Goal: Find specific page/section

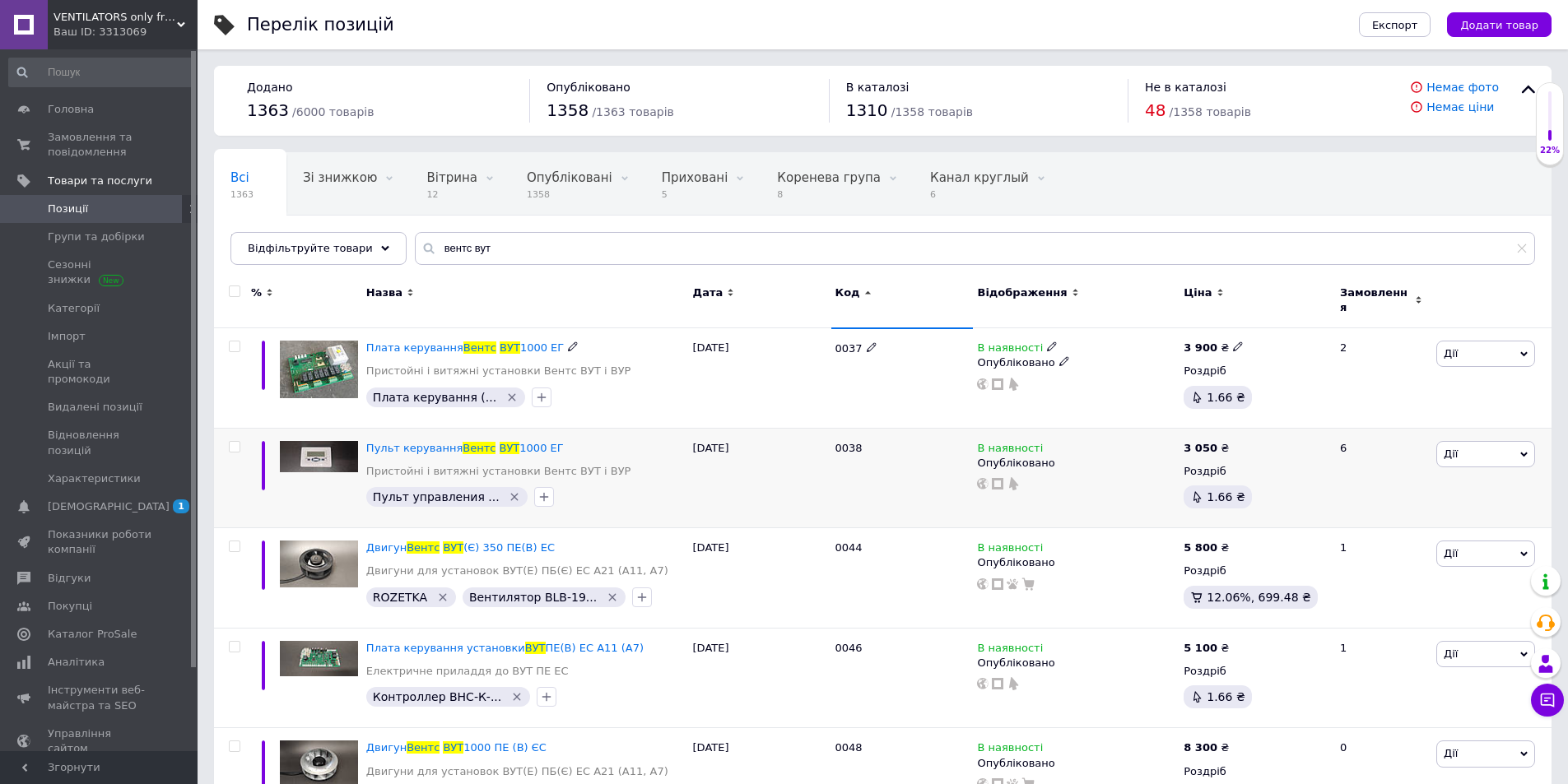
scroll to position [82, 0]
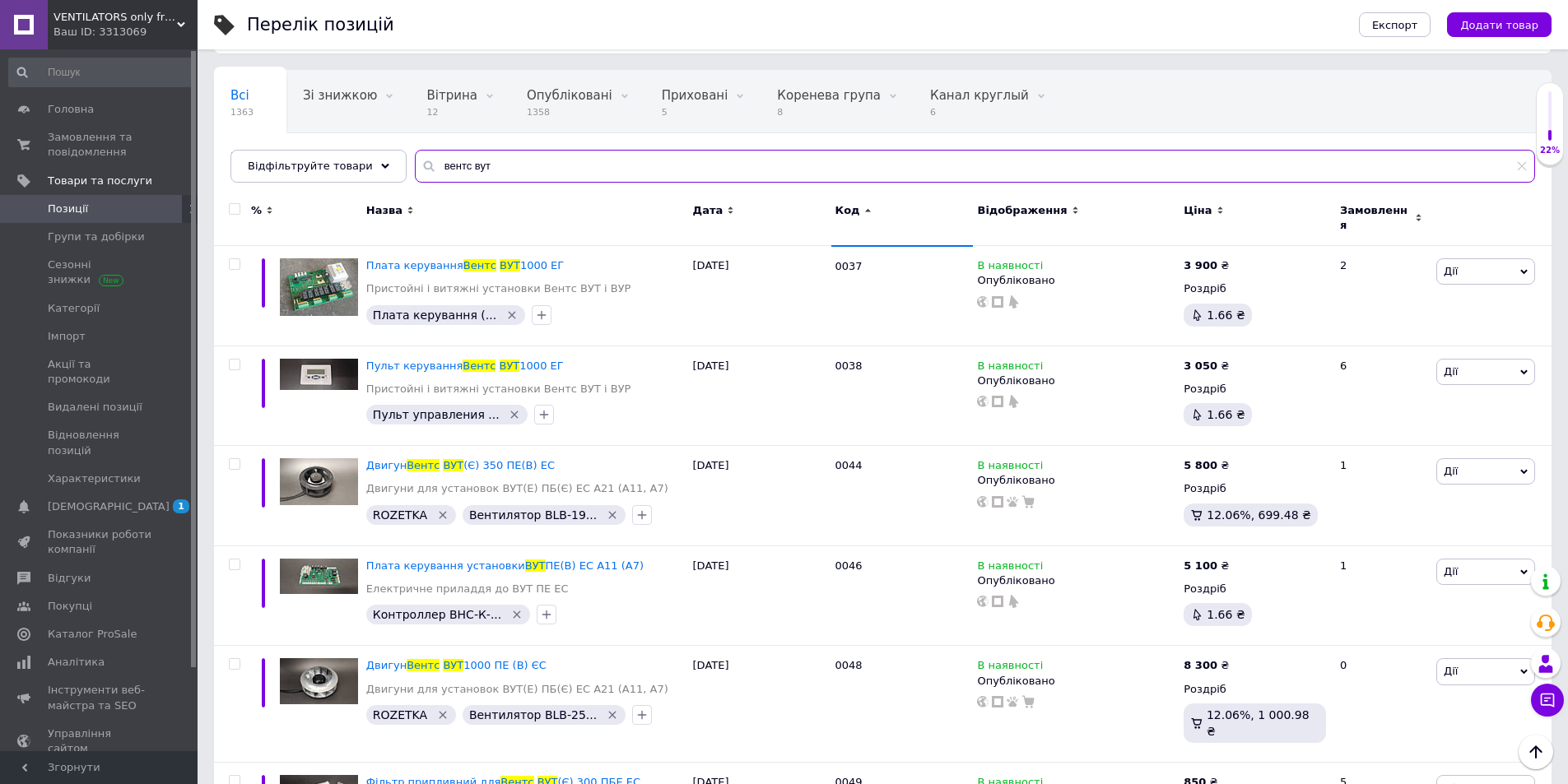
click at [522, 159] on input "вентс вут" at bounding box center [974, 166] width 1120 height 32
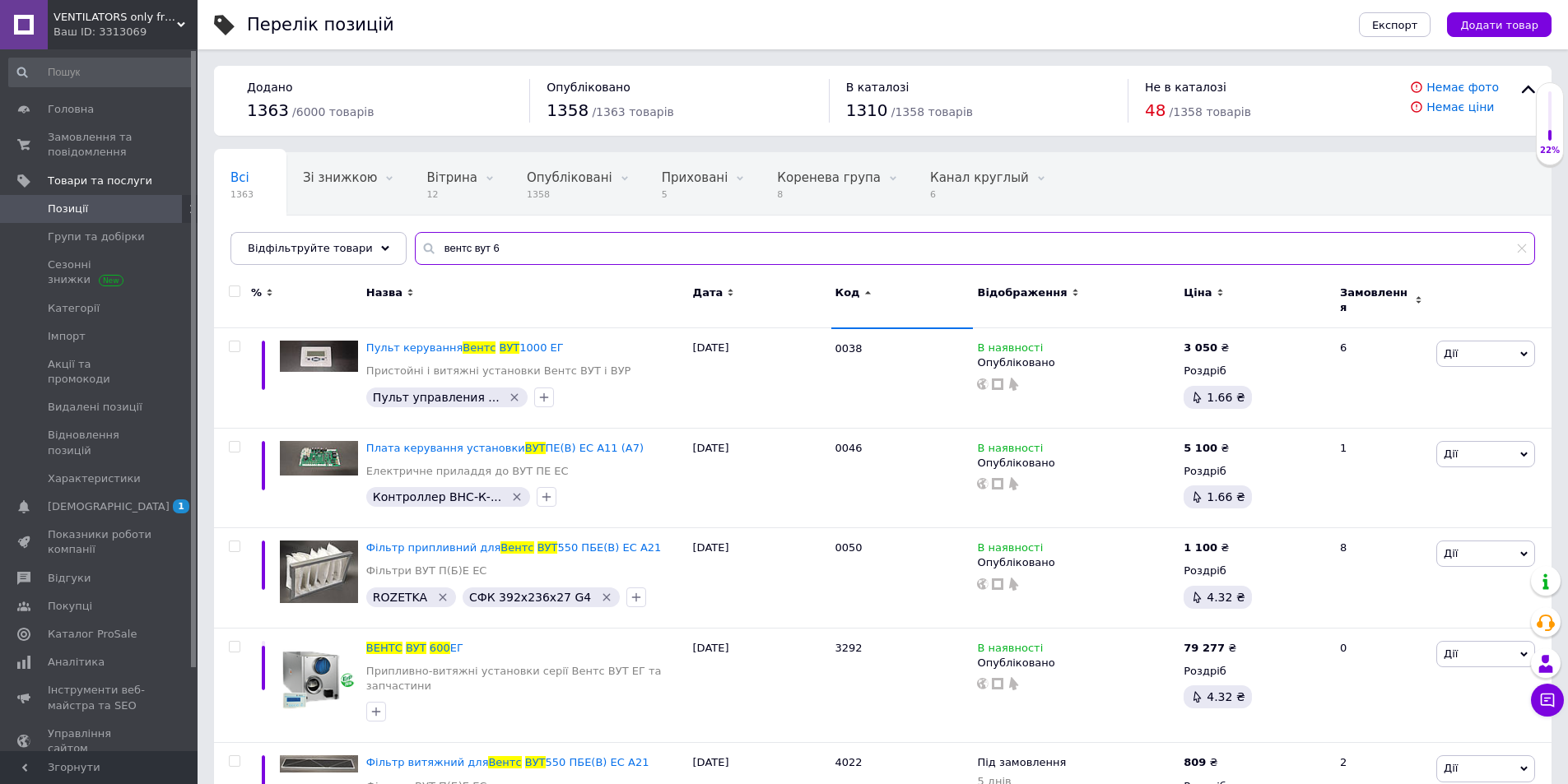
type input "вентс вут"
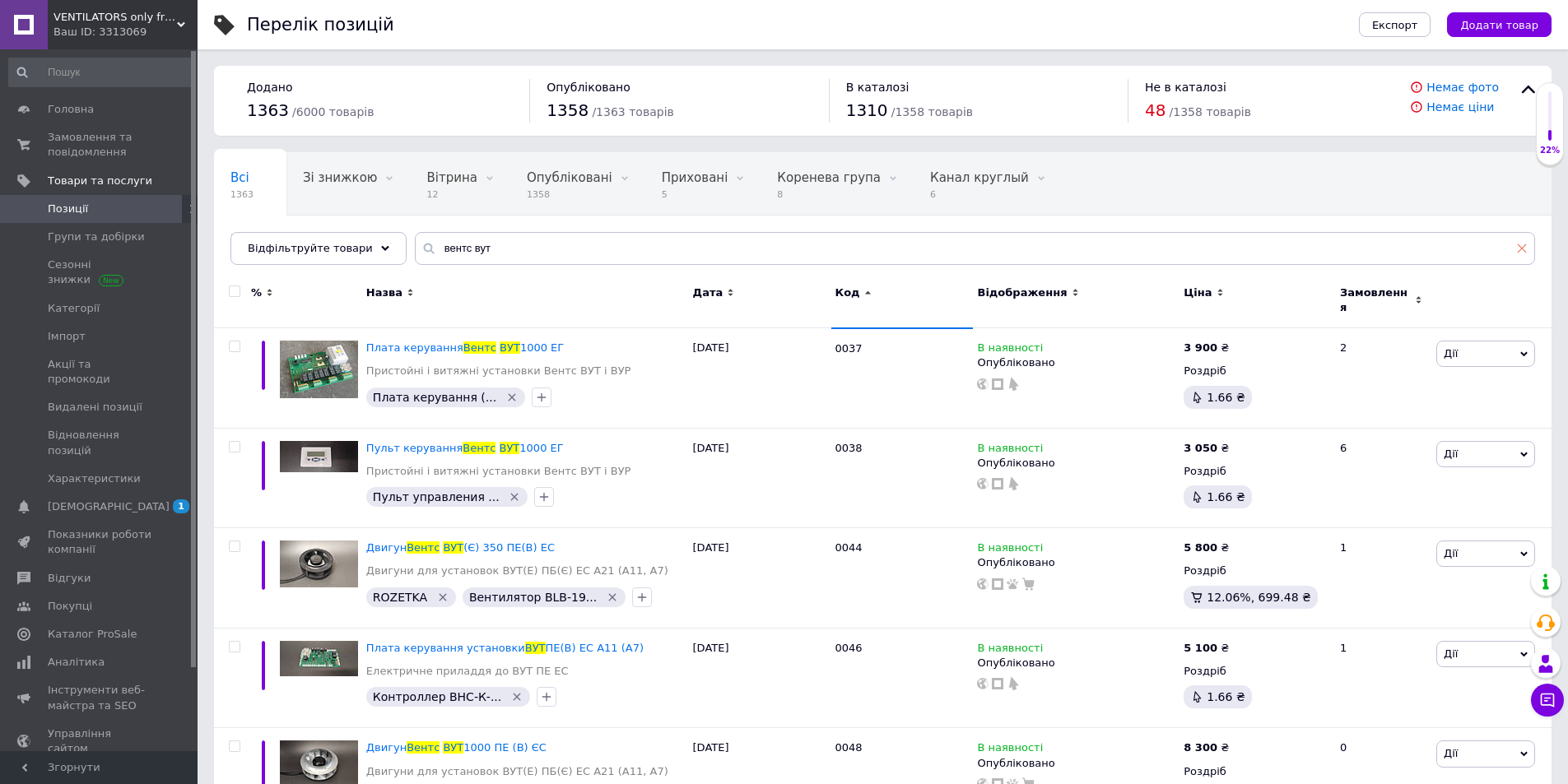
click at [1521, 249] on use at bounding box center [1521, 248] width 9 height 9
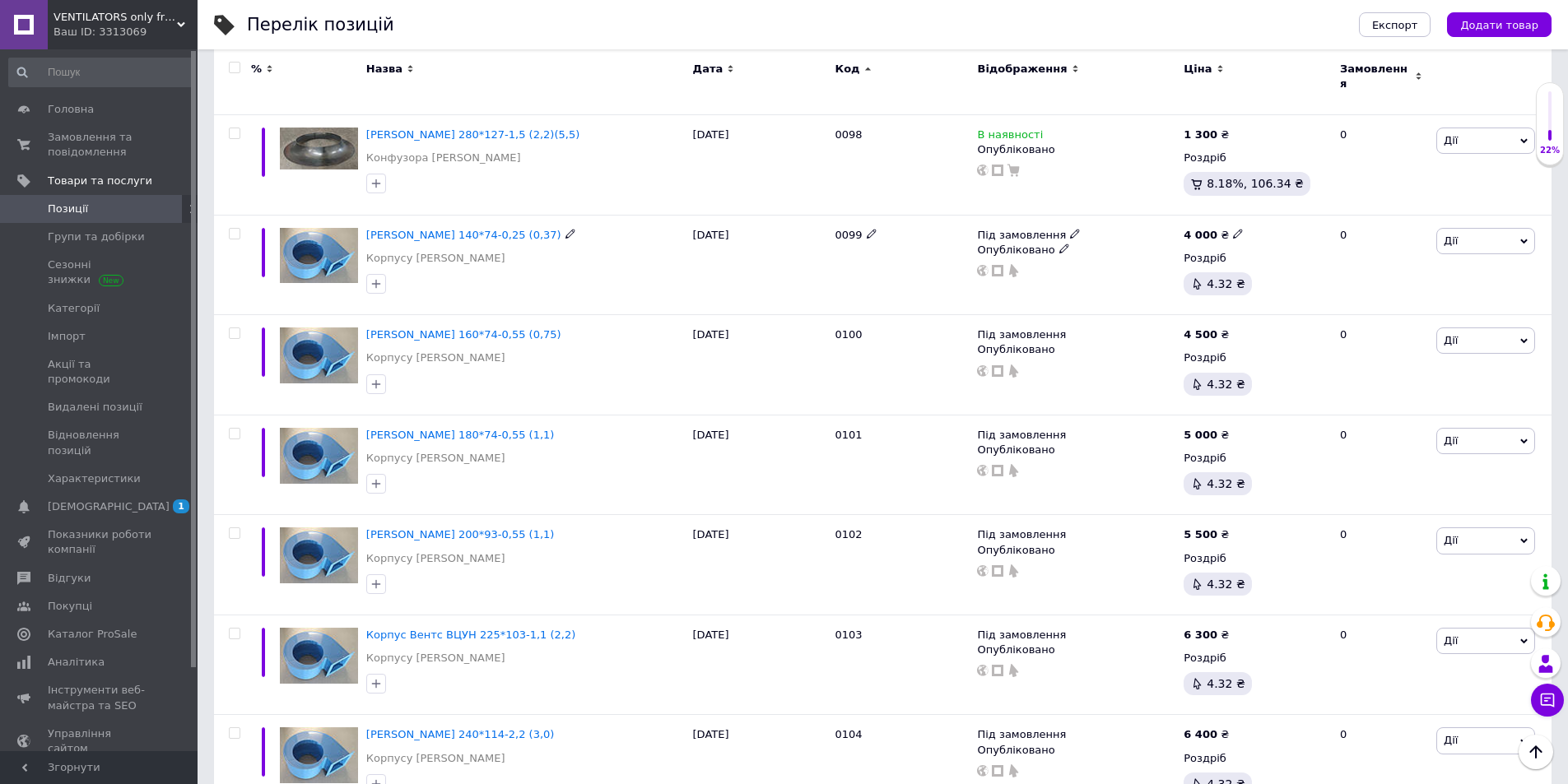
scroll to position [9889, 0]
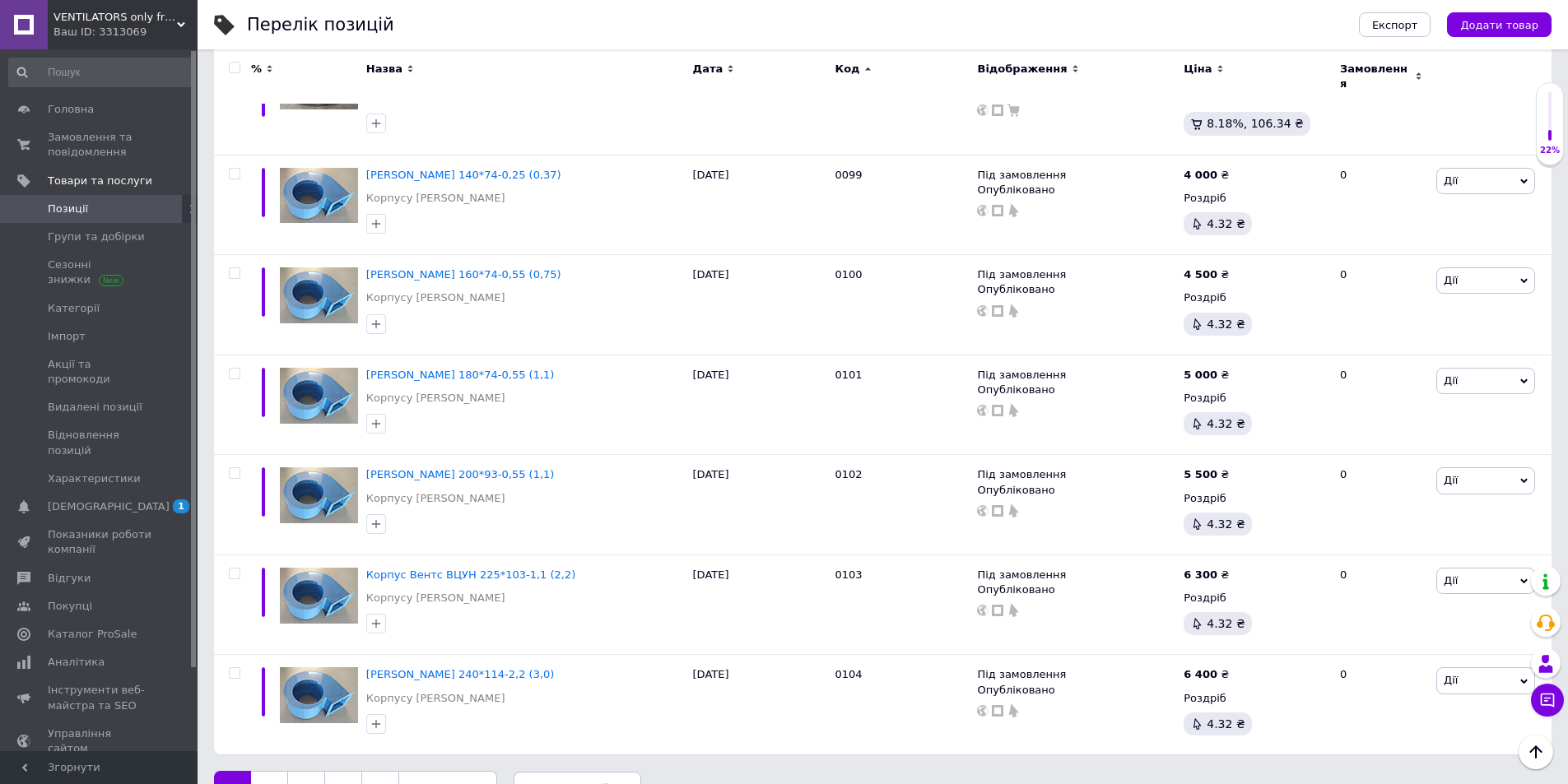
click at [272, 771] on link "2" at bounding box center [269, 788] width 36 height 34
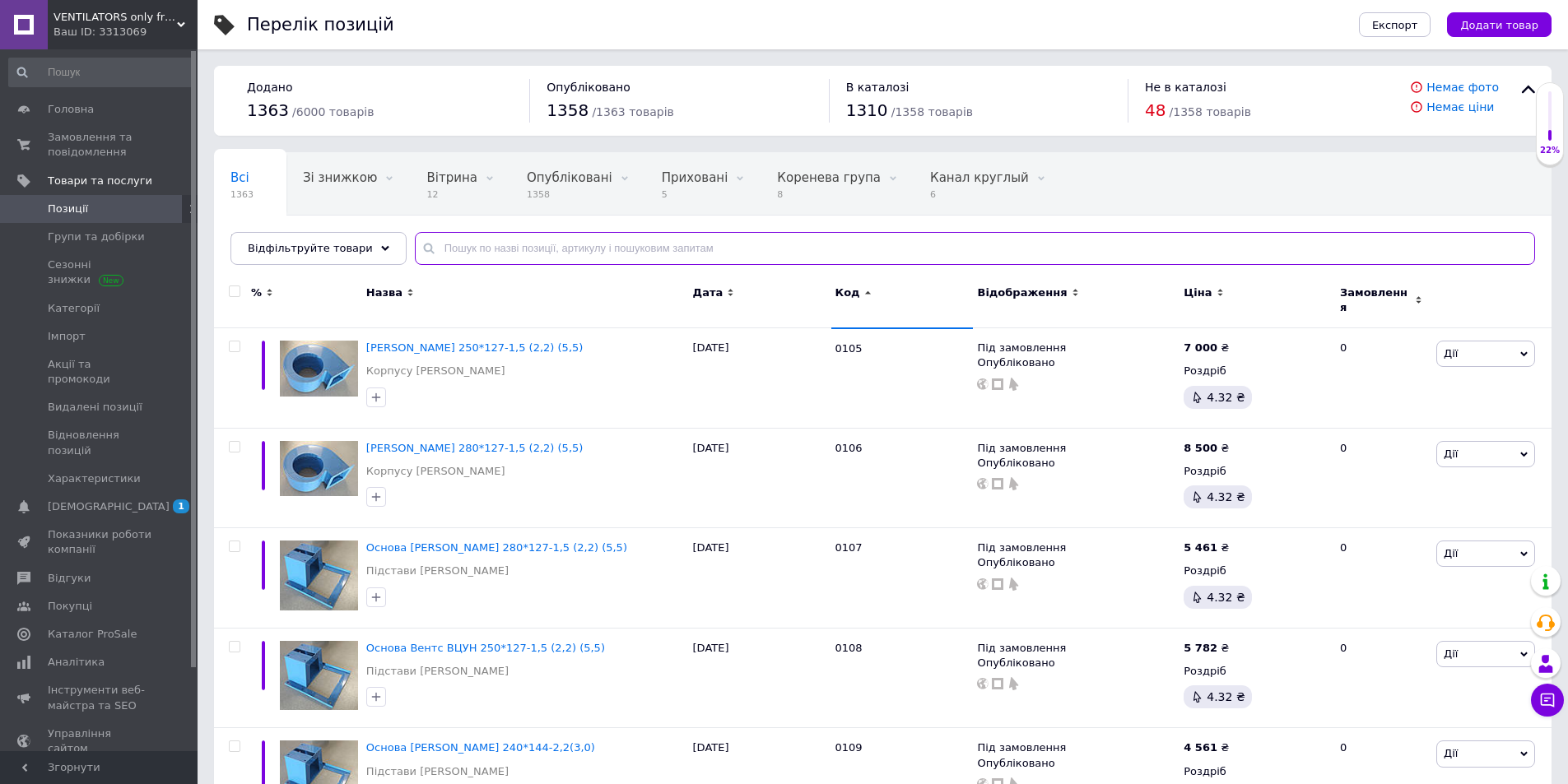
click at [538, 247] on input "text" at bounding box center [974, 248] width 1120 height 32
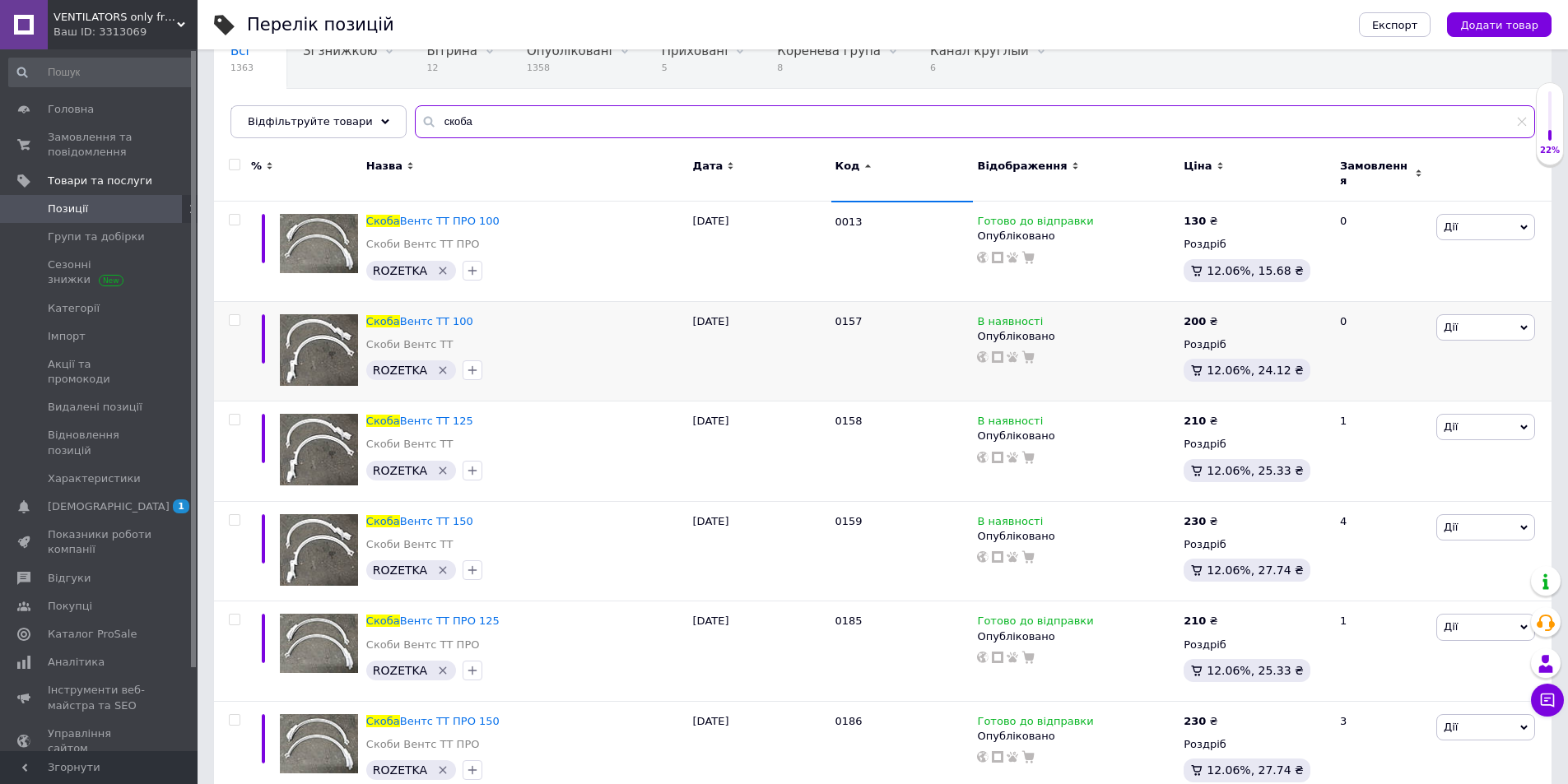
scroll to position [164, 0]
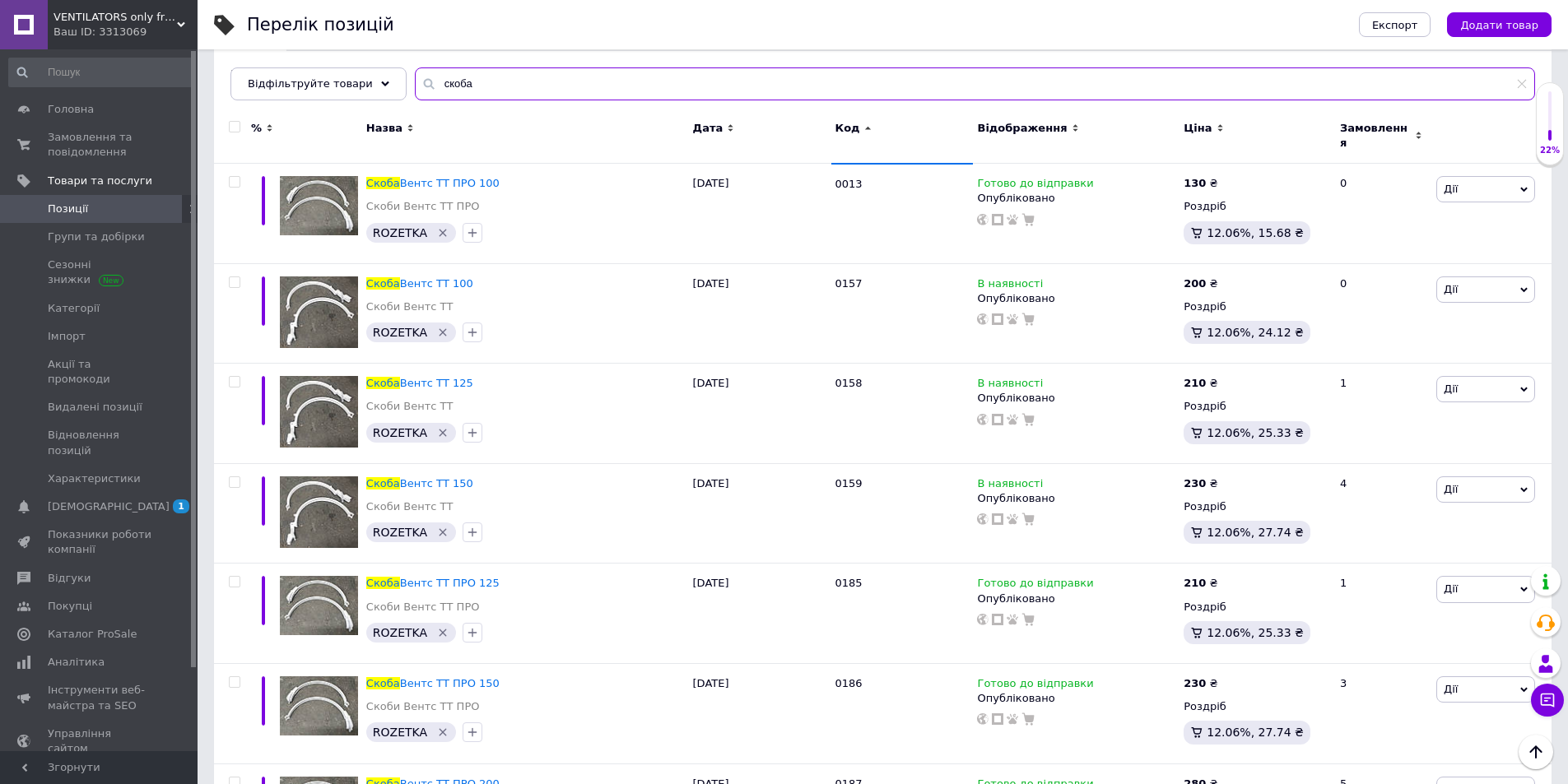
type input "скоба"
click at [1520, 85] on icon at bounding box center [1521, 84] width 10 height 10
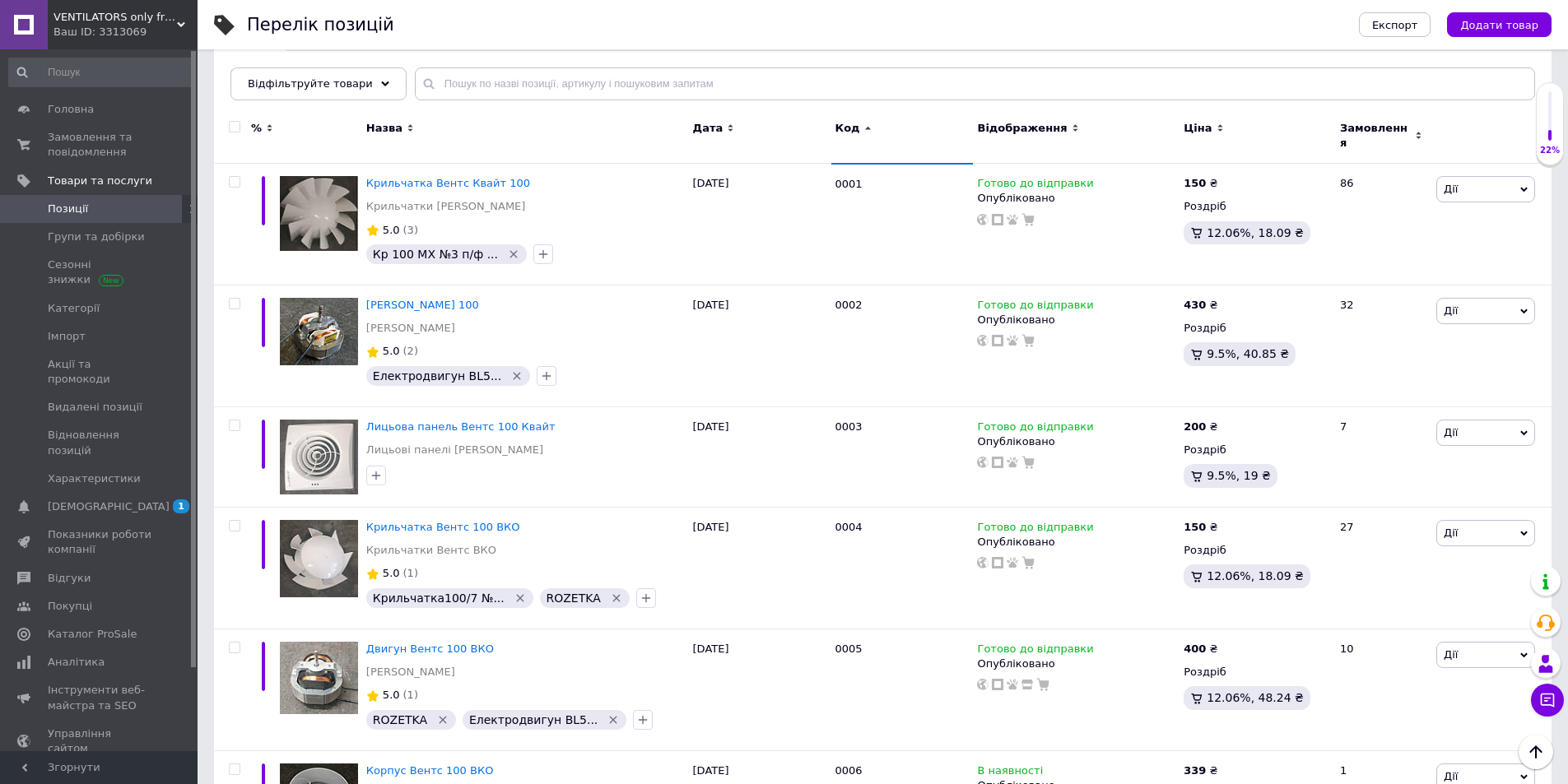
scroll to position [9889, 0]
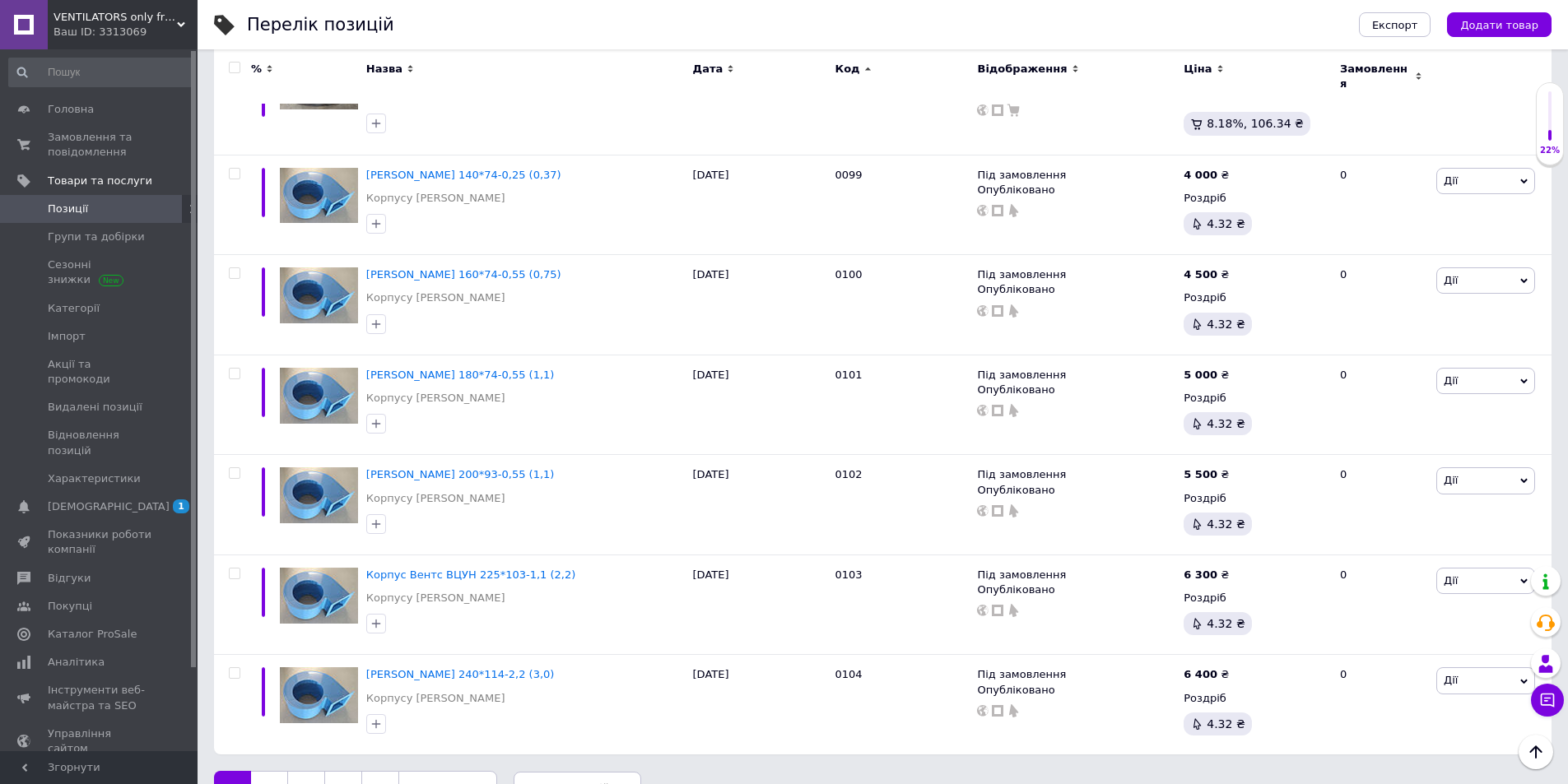
click at [307, 771] on link "3" at bounding box center [307, 788] width 38 height 34
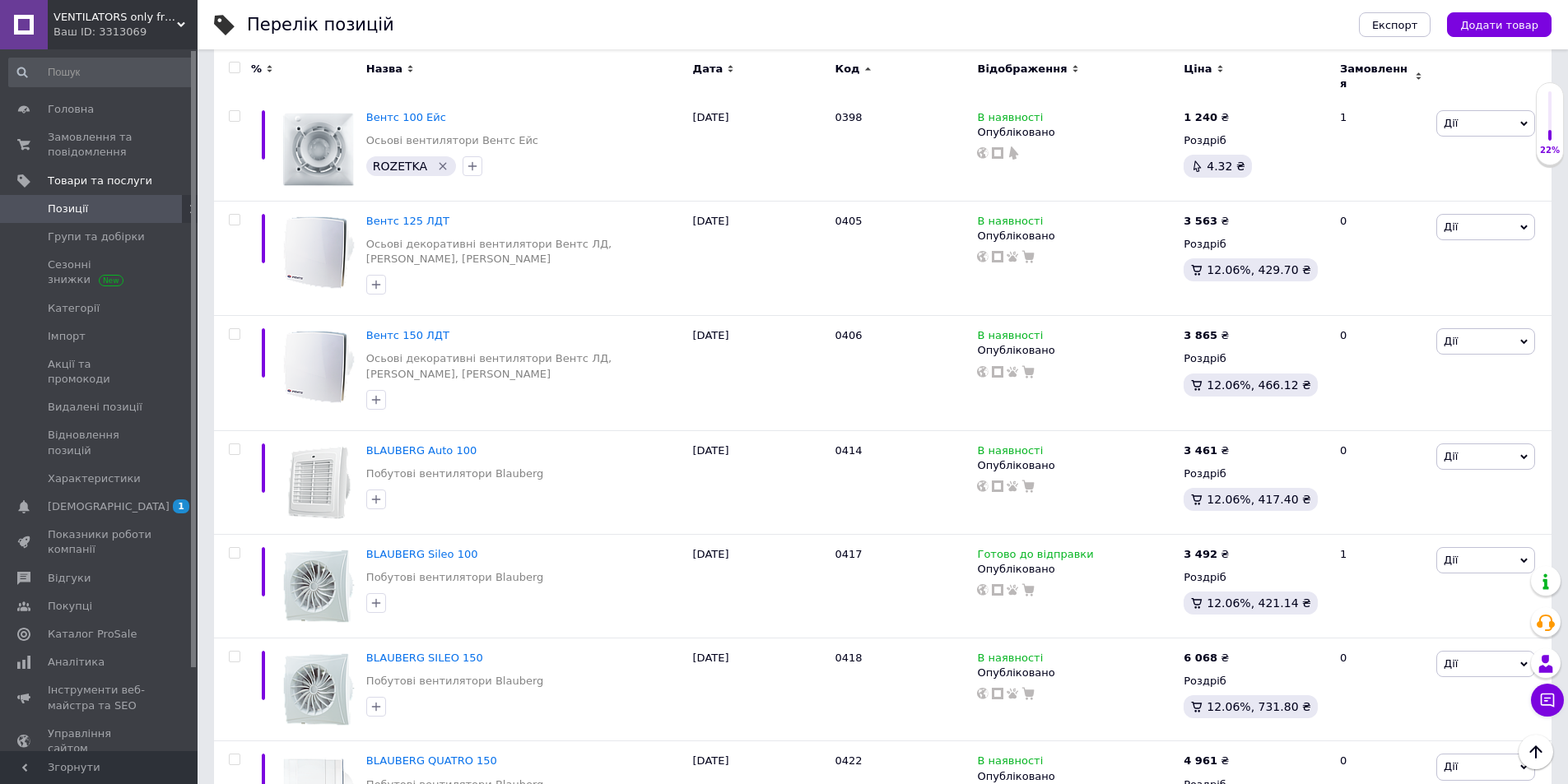
scroll to position [10407, 0]
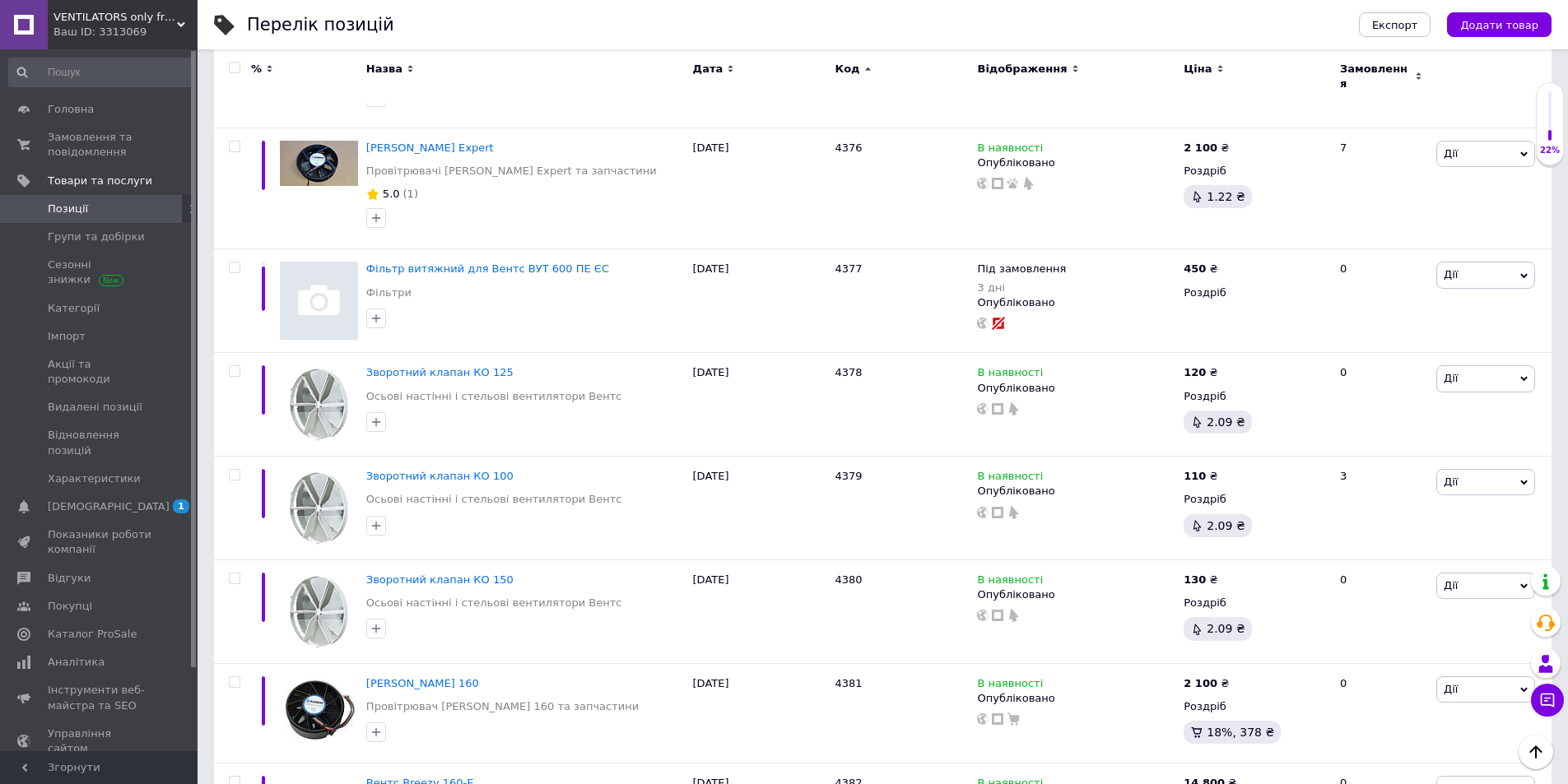
scroll to position [6481, 0]
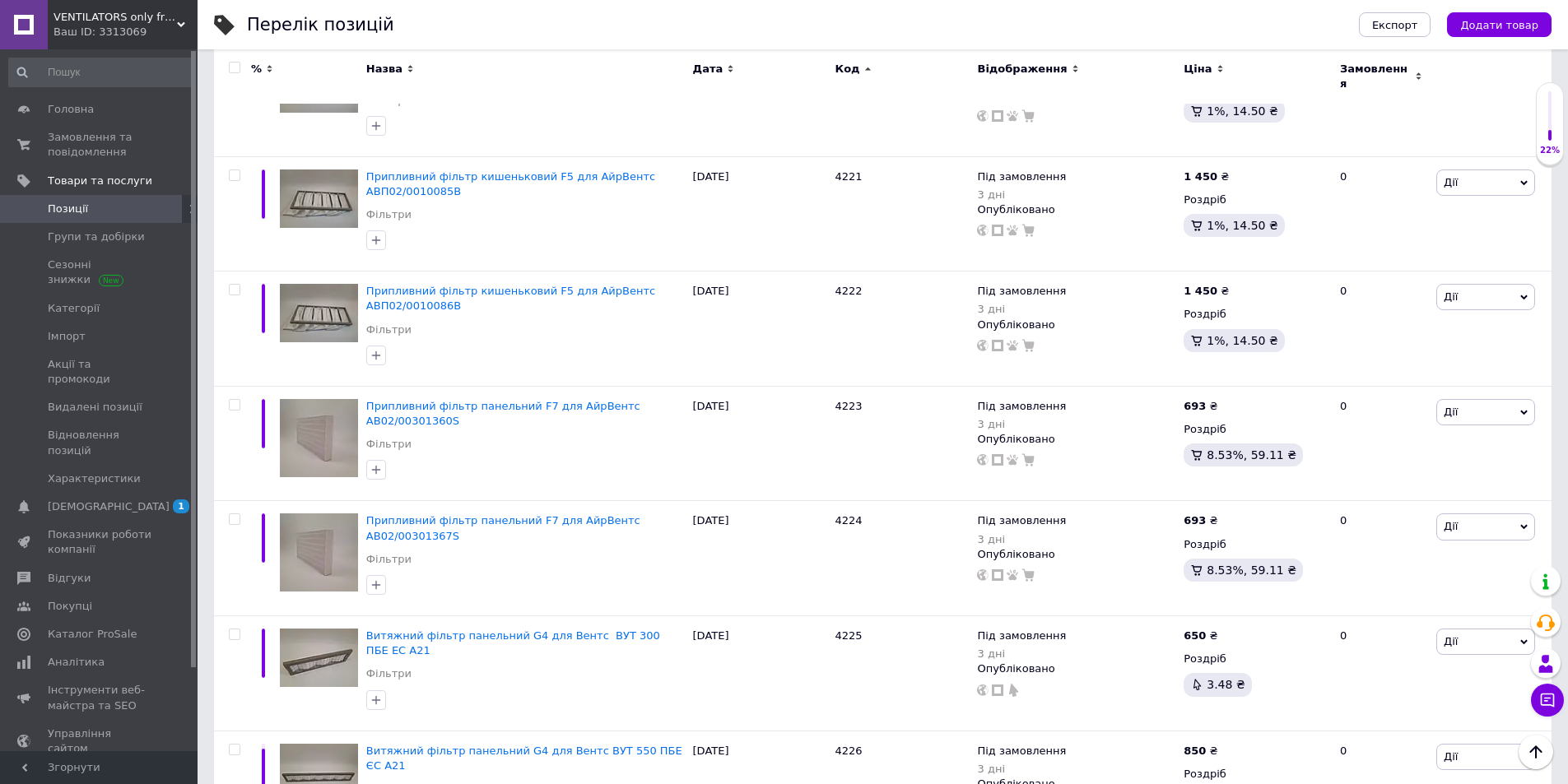
scroll to position [10269, 0]
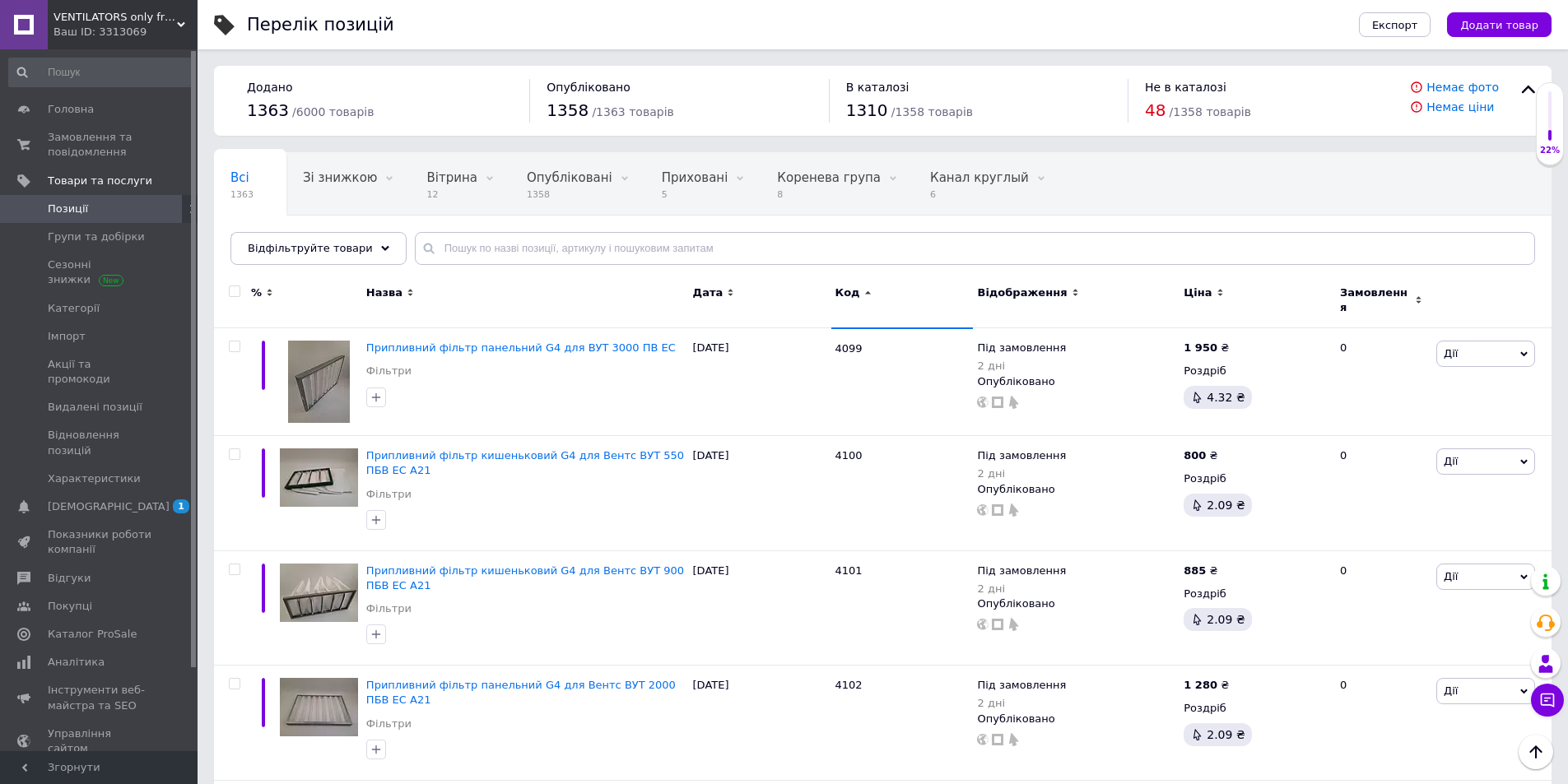
scroll to position [10582, 0]
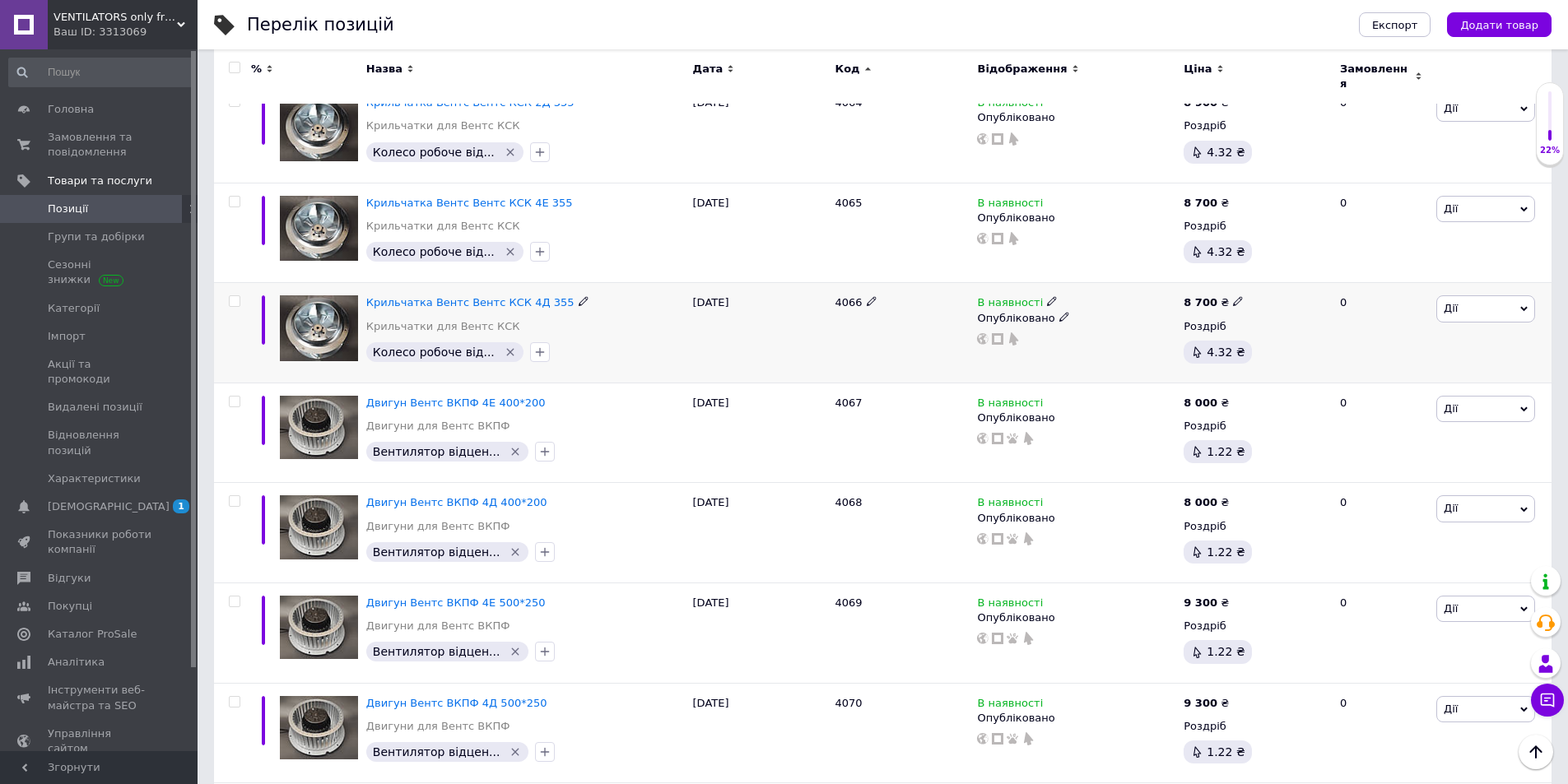
scroll to position [7335, 0]
